Goal: Check status

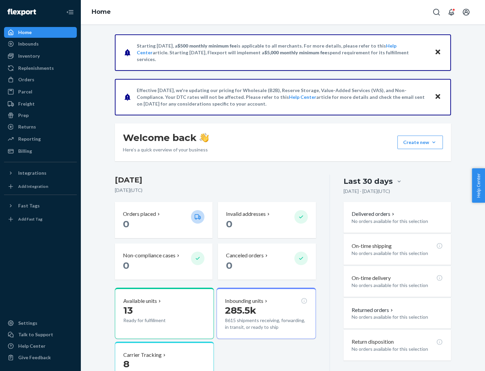
click at [434, 142] on button "Create new Create new inbound Create new order Create new product" at bounding box center [419, 141] width 45 height 13
click at [28, 44] on div "Inbounds" at bounding box center [28, 43] width 21 height 7
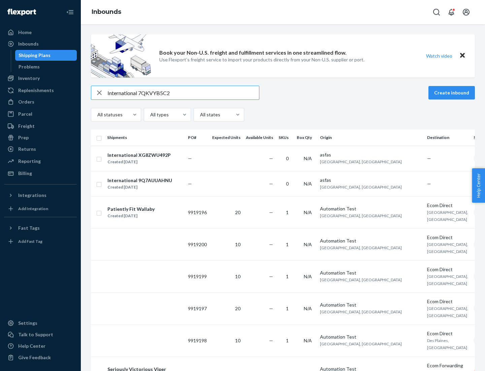
type input "International 7QKVYB5C29"
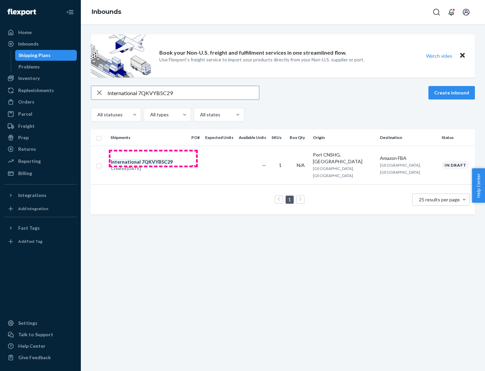
click at [153, 165] on div "Created [DATE]" at bounding box center [142, 168] width 62 height 7
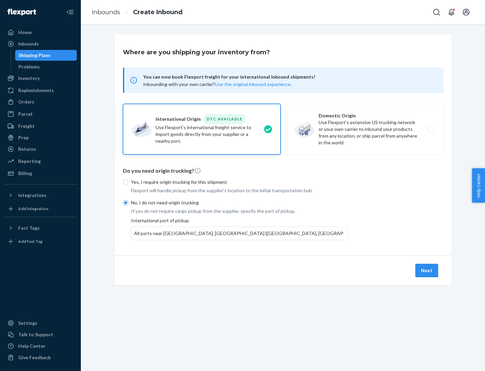
click at [427, 270] on button "Next" at bounding box center [426, 269] width 23 height 13
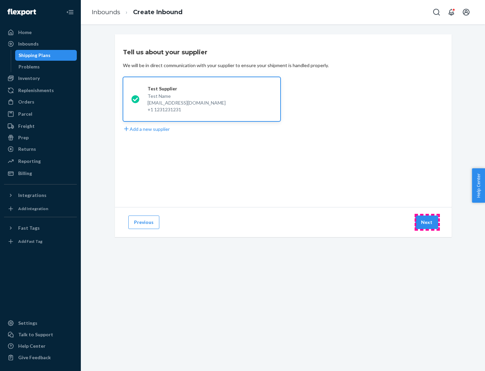
click at [427, 222] on button "Next" at bounding box center [426, 221] width 23 height 13
